Goal: Information Seeking & Learning: Learn about a topic

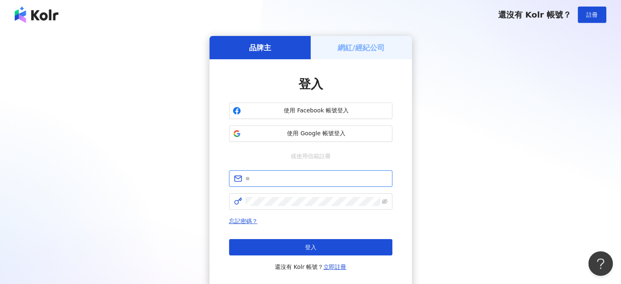
click at [278, 178] on input "text" at bounding box center [316, 178] width 142 height 9
paste input "**********"
type input "**********"
click at [299, 206] on span at bounding box center [310, 201] width 163 height 16
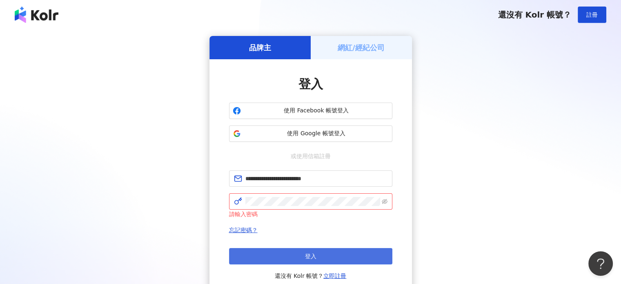
click at [296, 255] on button "登入" at bounding box center [310, 256] width 163 height 16
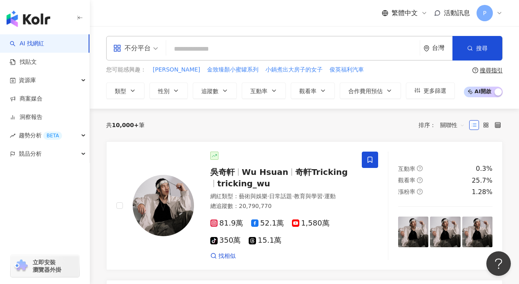
click at [255, 58] on div "不分平台 台灣 搜尋" at bounding box center [304, 48] width 396 height 24
click at [37, 64] on link "找貼文" at bounding box center [23, 62] width 27 height 8
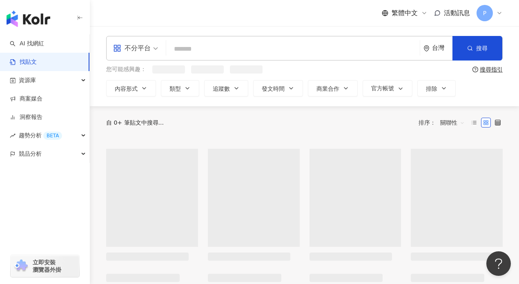
click at [232, 53] on input "search" at bounding box center [292, 49] width 247 height 18
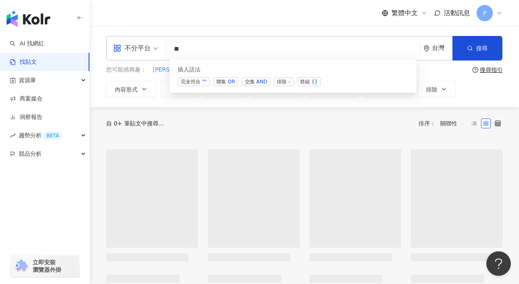
type input "*"
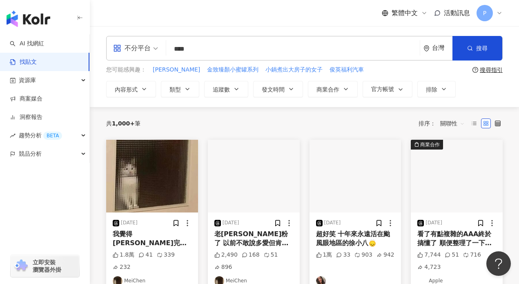
type input "****"
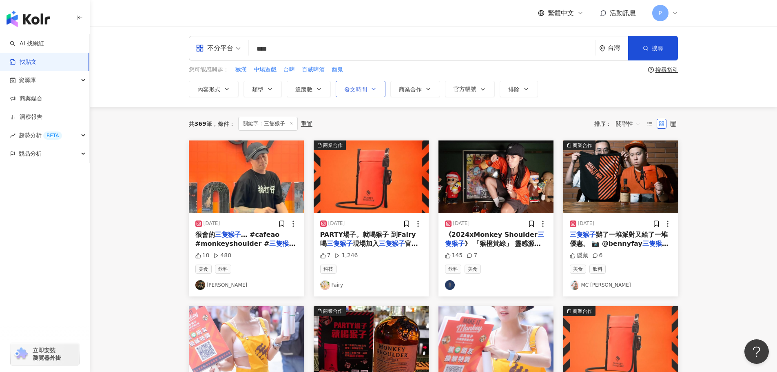
click at [371, 91] on icon "button" at bounding box center [374, 89] width 7 height 7
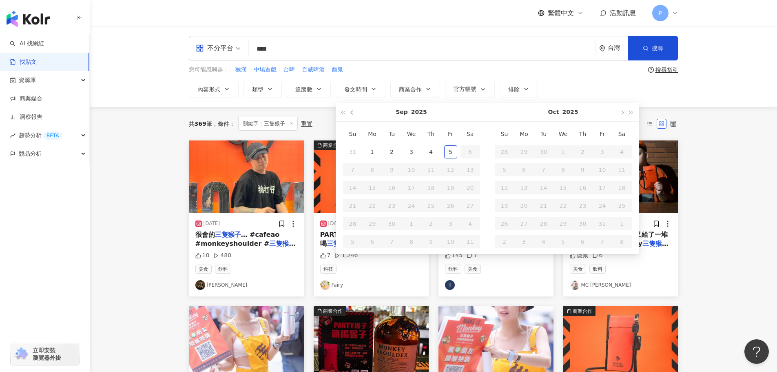
click at [353, 113] on span "button" at bounding box center [353, 113] width 4 height 4
type input "**********"
click at [449, 152] on div "1" at bounding box center [450, 151] width 13 height 13
type input "**********"
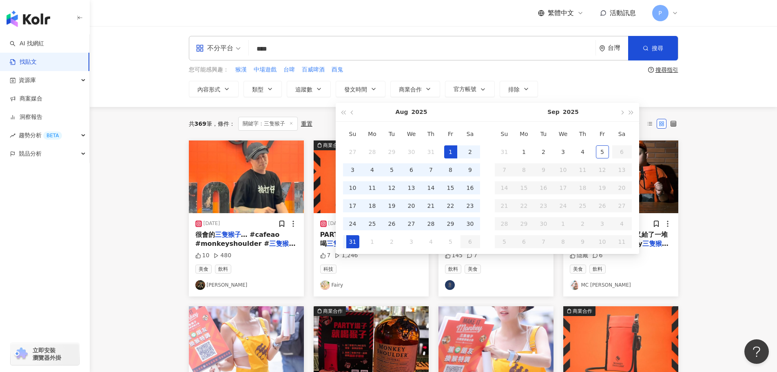
click at [349, 244] on div "31" at bounding box center [353, 241] width 13 height 13
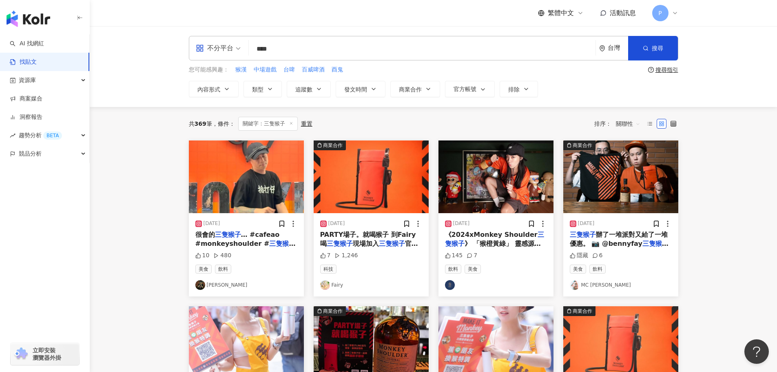
type input "**********"
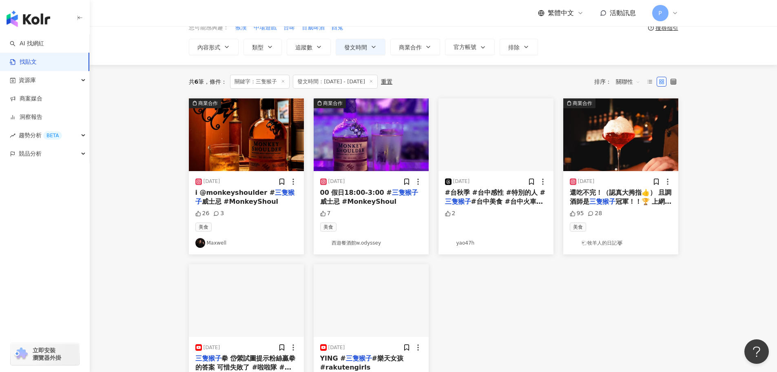
scroll to position [41, 0]
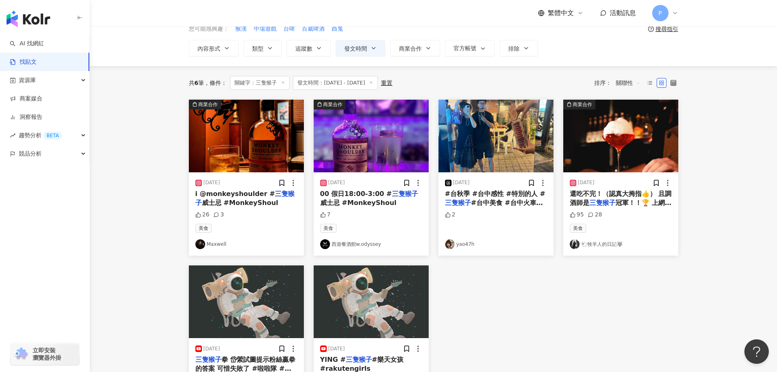
drag, startPoint x: 609, startPoint y: 127, endPoint x: 647, endPoint y: 254, distance: 133.4
click at [620, 262] on div "商業合作 [DATE] i @monkeyshoulder # 三隻猴子 威士忌 #MonkeyShoul 26 3 美食 Maxwell 商業合作 [DAT…" at bounding box center [434, 261] width 500 height 322
click at [606, 201] on mark "三隻猴子" at bounding box center [603, 203] width 26 height 8
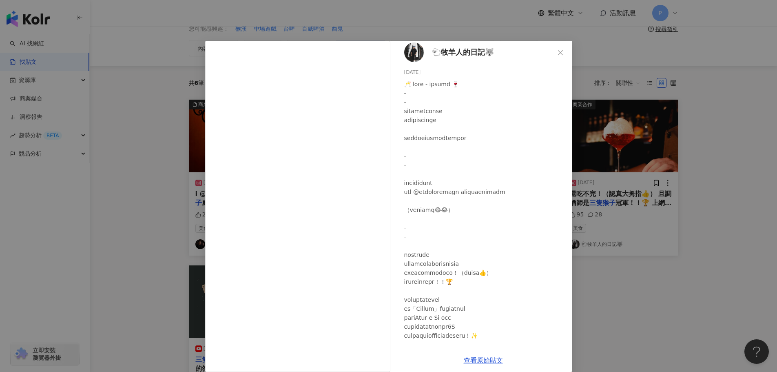
scroll to position [0, 0]
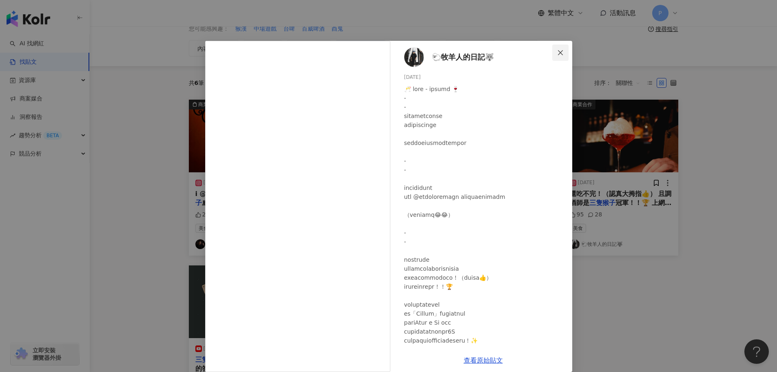
click at [558, 51] on icon "close" at bounding box center [561, 52] width 7 height 7
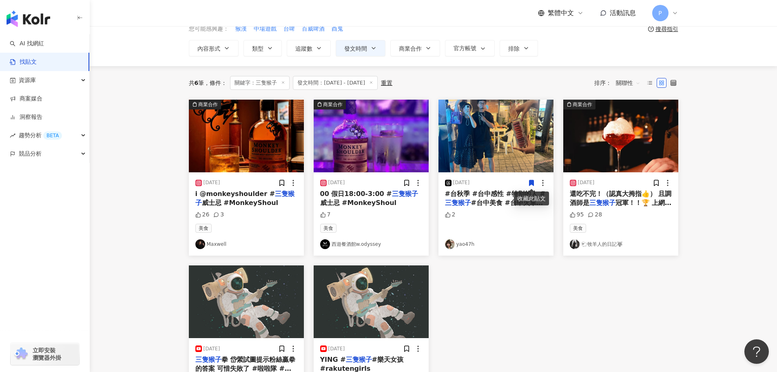
click at [482, 204] on span "#台中美食 #台中火車站 #台中年輕人 #四季春甜品 #橋下陽春麵 #2025精釀啤酒節 #早上沒事晚上[GEOGRAPHIC_DATA]" at bounding box center [494, 221] width 99 height 44
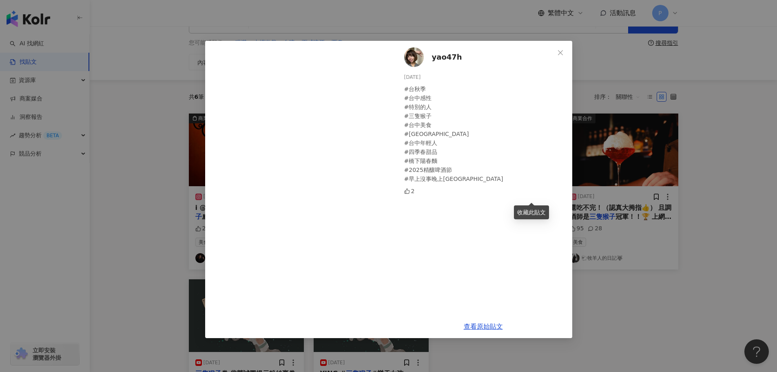
scroll to position [82, 0]
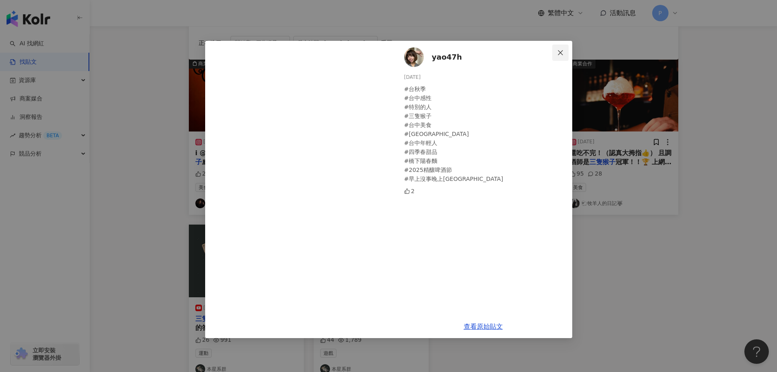
click at [563, 53] on icon "close" at bounding box center [561, 52] width 7 height 7
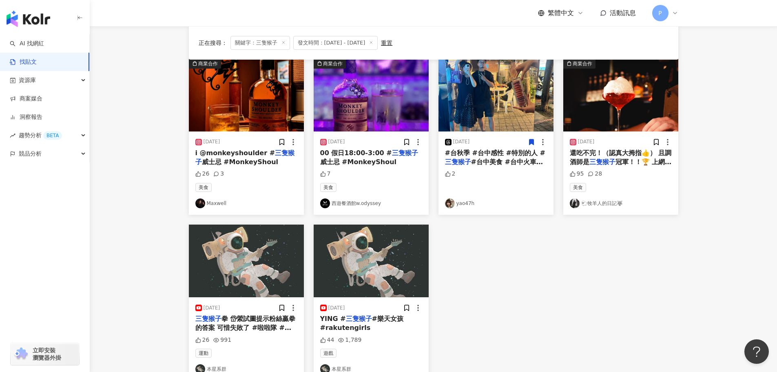
click at [365, 159] on span "威士忌 #MonkeyShoul" at bounding box center [358, 162] width 77 height 8
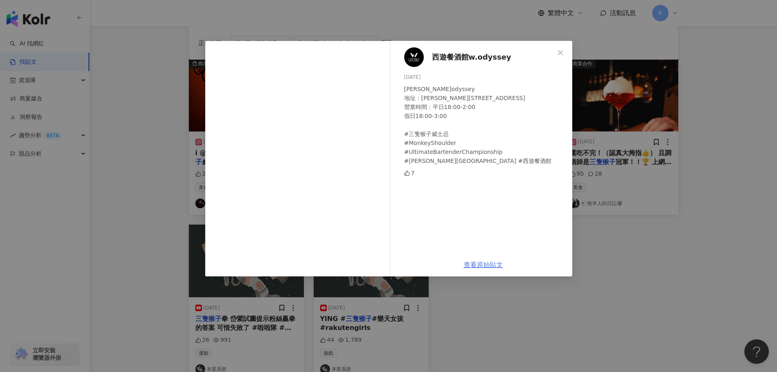
click at [488, 266] on link "查看原始貼文" at bounding box center [483, 265] width 39 height 8
click at [561, 51] on icon "close" at bounding box center [561, 52] width 7 height 7
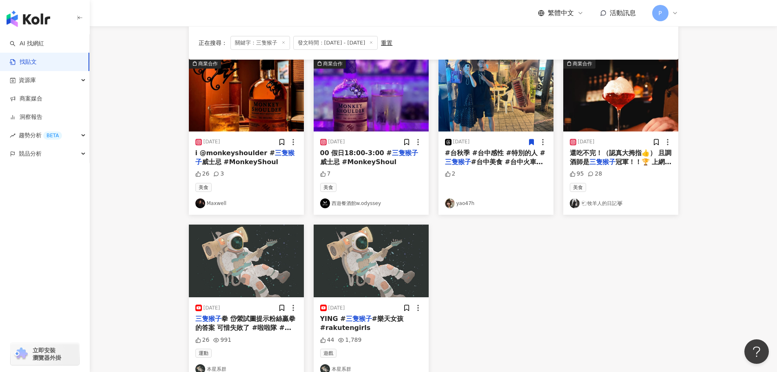
click at [238, 160] on span "威士忌 #MonkeyShoul" at bounding box center [240, 162] width 77 height 8
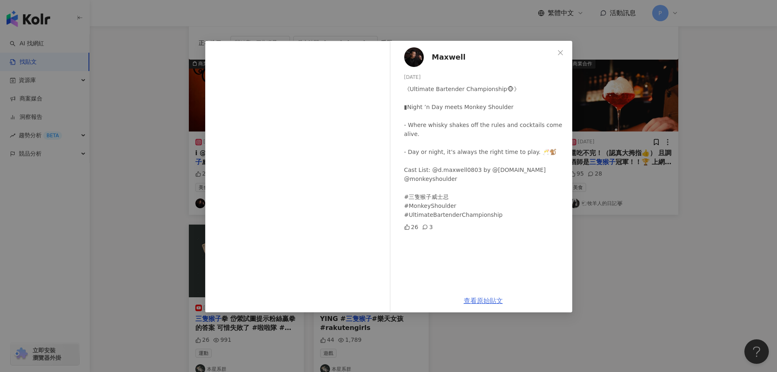
click at [481, 283] on link "查看原始貼文" at bounding box center [483, 301] width 39 height 8
click at [563, 49] on button "Close" at bounding box center [561, 52] width 16 height 16
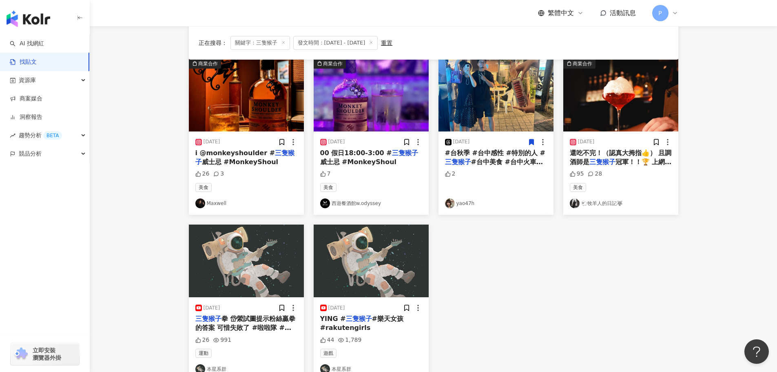
click at [354, 158] on span "威士忌 #MonkeyShoul" at bounding box center [358, 162] width 77 height 8
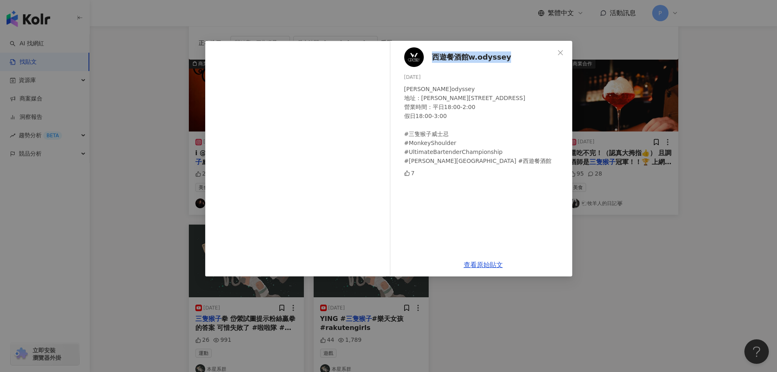
drag, startPoint x: 514, startPoint y: 56, endPoint x: 439, endPoint y: 53, distance: 75.2
click at [433, 54] on div "西遊餐酒館w.odyssey [DATE] 西遊W.odyssey 地址：[PERSON_NAME][STREET_ADDRESS] 營業時間：平日18:00…" at bounding box center [484, 147] width 178 height 212
copy span "西遊餐酒館w.odyssey"
click at [563, 52] on icon "close" at bounding box center [561, 52] width 7 height 7
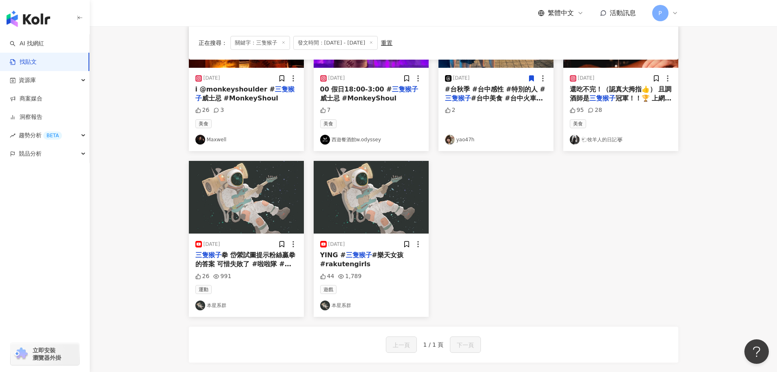
scroll to position [163, 0]
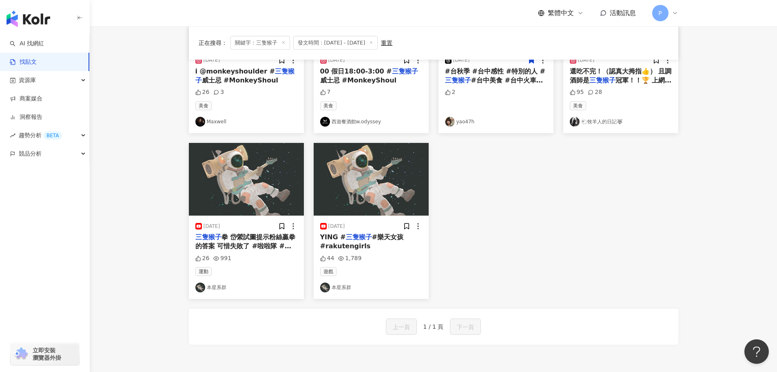
click at [369, 239] on span "#樂天女孩 #rakutengirls" at bounding box center [361, 241] width 83 height 17
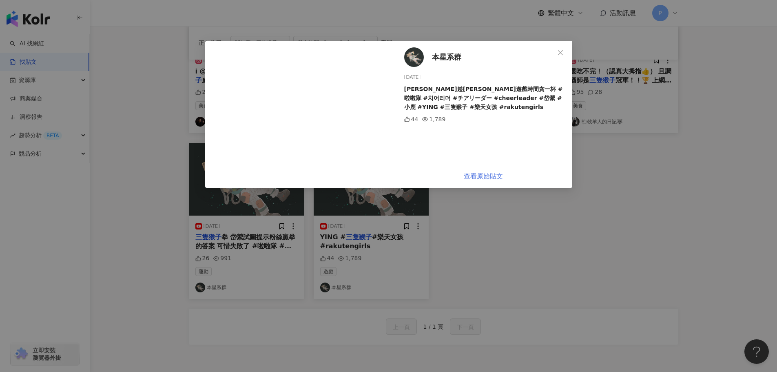
click at [479, 176] on link "查看原始貼文" at bounding box center [483, 176] width 39 height 8
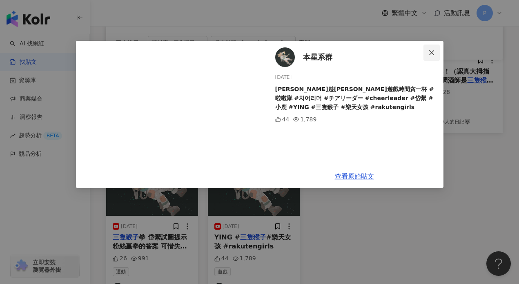
click at [429, 51] on icon "close" at bounding box center [431, 52] width 5 height 5
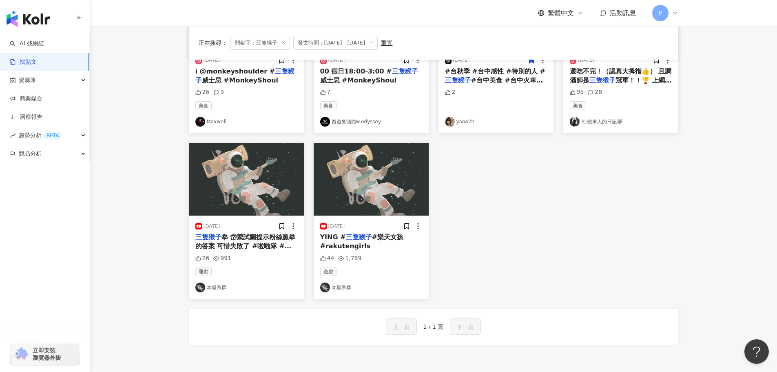
click at [251, 243] on span "拳 岱縈試圖提示粉絲贏拳的答案 可惜失敗了 #啦啦隊 #치어리더 #チアリーダー #cheerleader #岱縈 #小鹿 #YING #" at bounding box center [245, 255] width 100 height 44
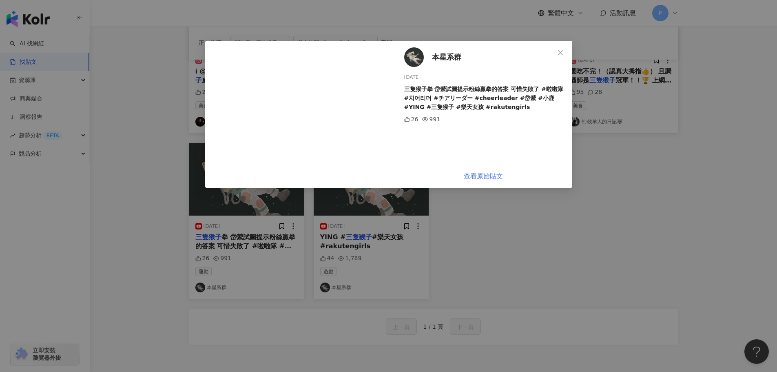
click at [484, 173] on link "查看原始貼文" at bounding box center [483, 176] width 39 height 8
click at [558, 50] on icon "close" at bounding box center [561, 52] width 7 height 7
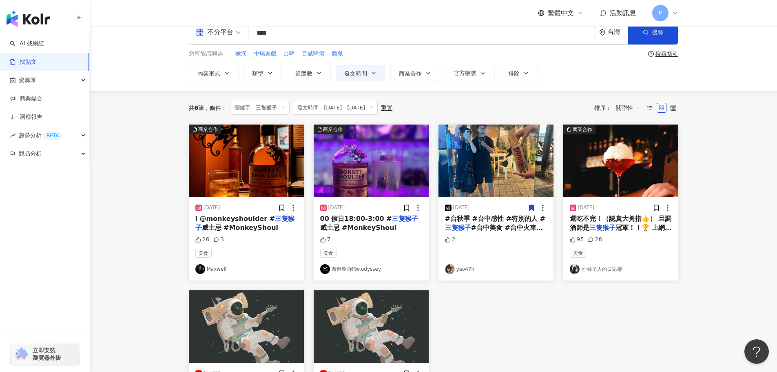
scroll to position [41, 0]
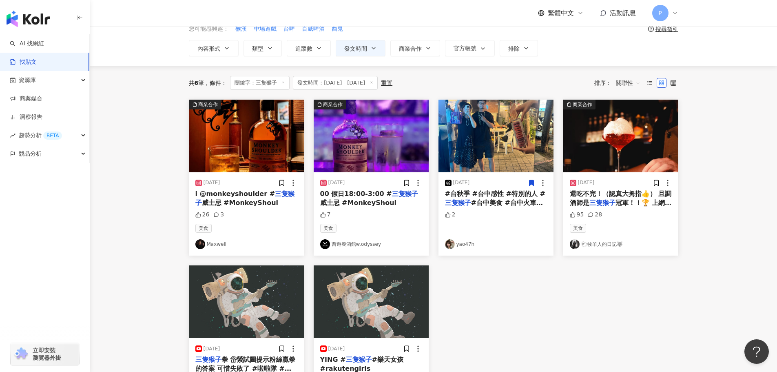
click at [620, 199] on span "冠軍！！🏆 上網找了一下他的" at bounding box center [621, 207] width 102 height 17
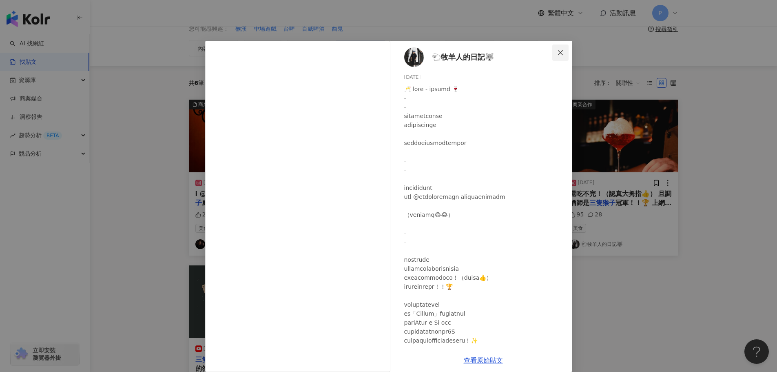
click at [558, 52] on icon "close" at bounding box center [561, 52] width 7 height 7
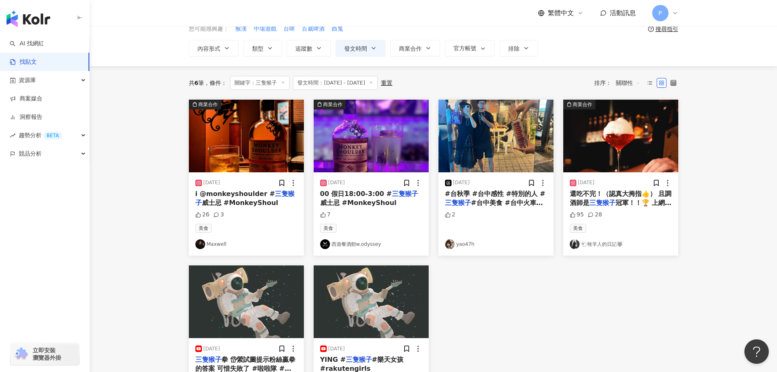
click at [351, 123] on img "button" at bounding box center [371, 136] width 115 height 73
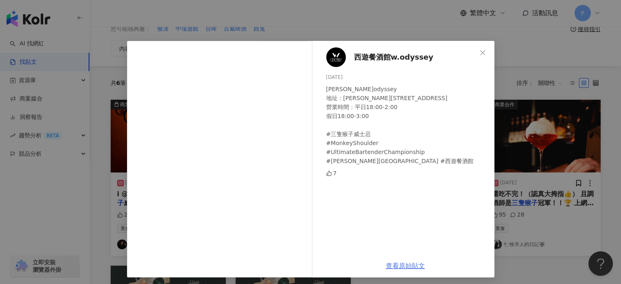
click at [406, 266] on link "查看原始貼文" at bounding box center [405, 266] width 39 height 8
click at [480, 53] on icon "close" at bounding box center [482, 52] width 5 height 5
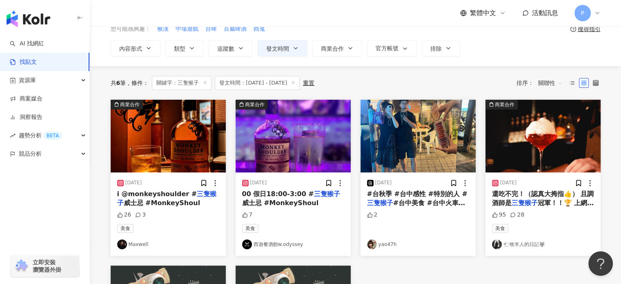
click at [142, 138] on img "button" at bounding box center [168, 136] width 115 height 73
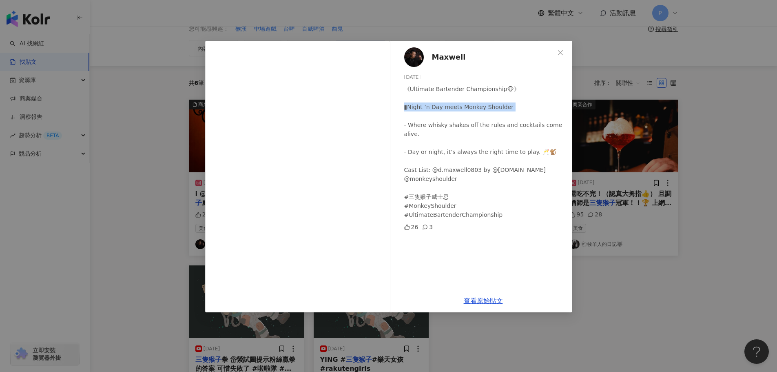
drag, startPoint x: 407, startPoint y: 107, endPoint x: 497, endPoint y: 115, distance: 90.6
click at [497, 115] on div "《Ultimate Bartender Championship🐵》⁣⁣⁣⁣ ▮Night ’n Day meets Monkey Shoulder - Wh…" at bounding box center [485, 151] width 162 height 135
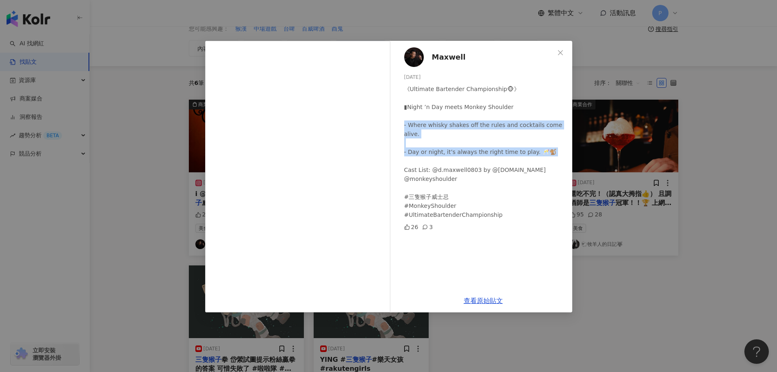
drag, startPoint x: 403, startPoint y: 125, endPoint x: 515, endPoint y: 153, distance: 115.2
click at [515, 153] on div "[PERSON_NAME] [DATE] 《Ultimate Bartender Championship🐵》⁣⁣⁣⁣ ▮Night ’n Day meets…" at bounding box center [484, 165] width 178 height 248
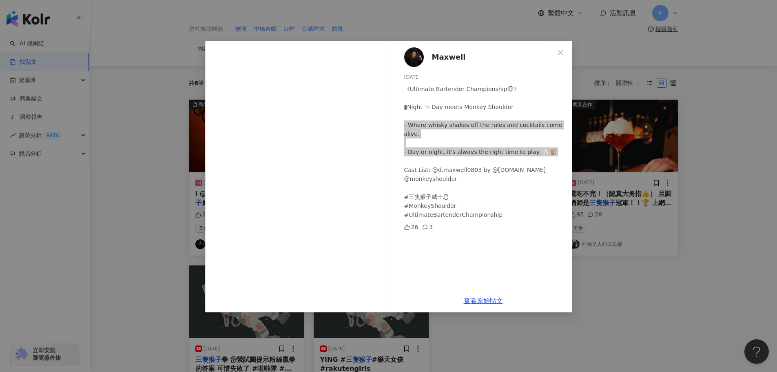
scroll to position [0, 0]
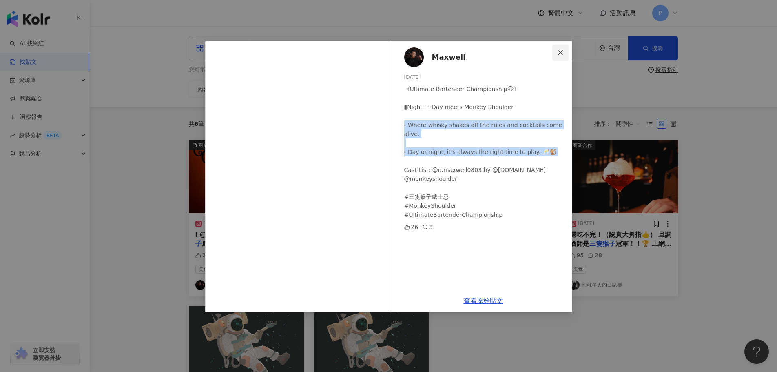
click at [560, 51] on icon "close" at bounding box center [561, 52] width 7 height 7
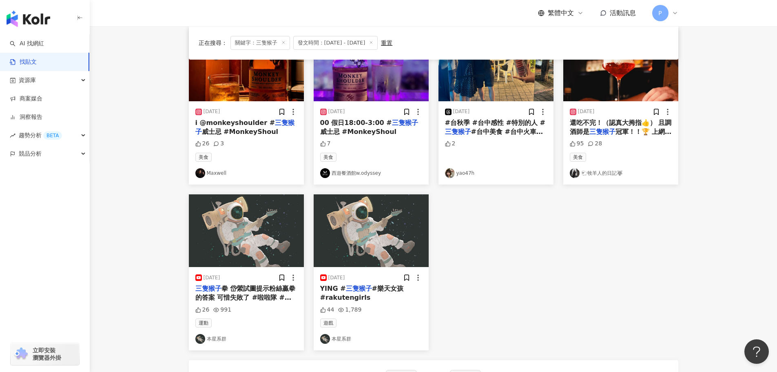
scroll to position [122, 0]
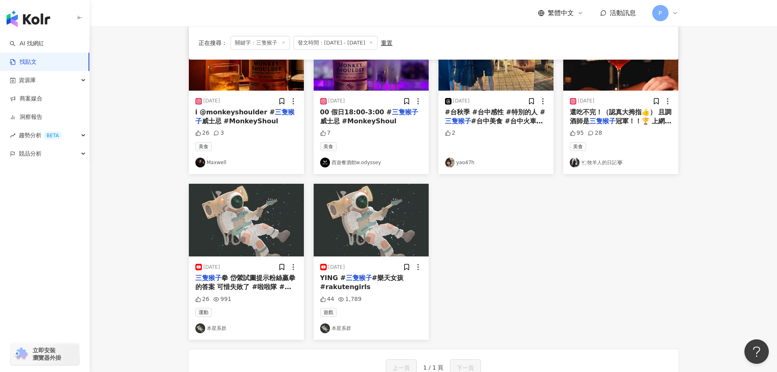
click at [489, 123] on span "#台中美食 #台中火車站 #台中年輕人 #四季春甜品 #橋下陽春麵 #2025精釀啤酒節 #早上沒事晚上[GEOGRAPHIC_DATA]" at bounding box center [494, 139] width 99 height 44
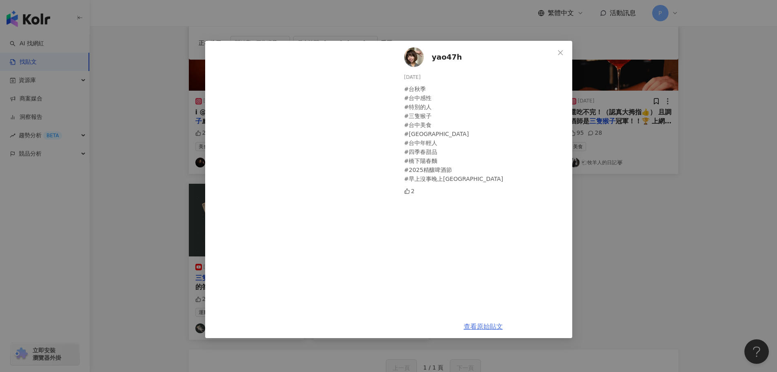
click at [482, 283] on link "查看原始貼文" at bounding box center [483, 326] width 39 height 8
